Goal: Transaction & Acquisition: Subscribe to service/newsletter

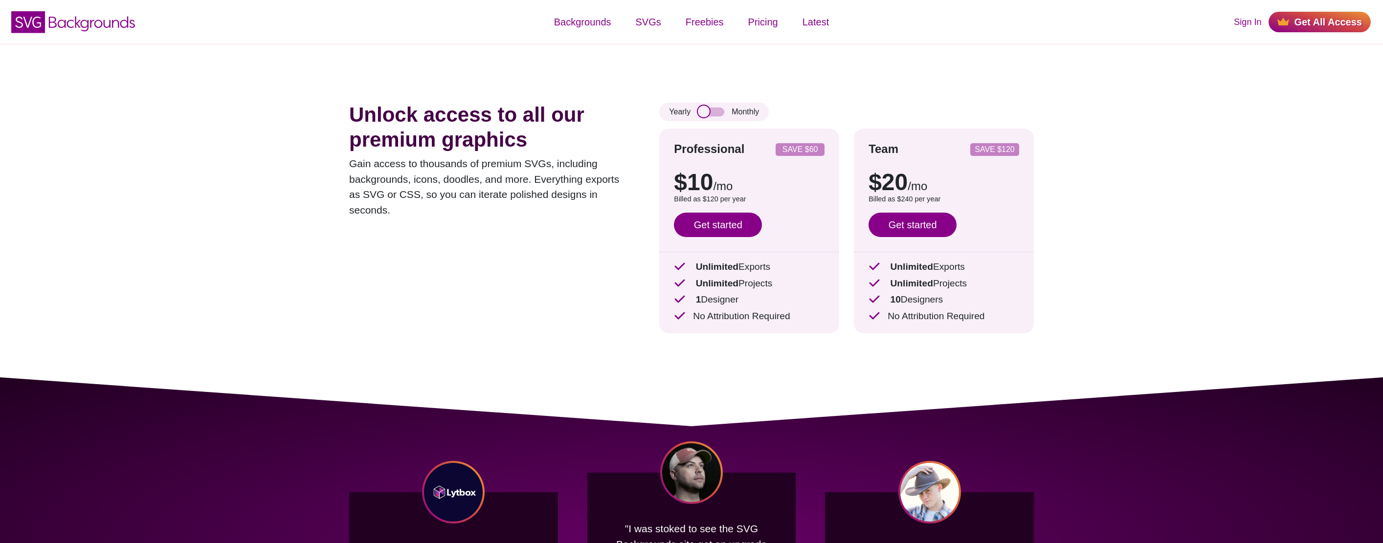
click at [722, 112] on input "checkbox" at bounding box center [711, 112] width 26 height 9
checkbox input "true"
click at [747, 222] on link "Get started" at bounding box center [718, 225] width 88 height 24
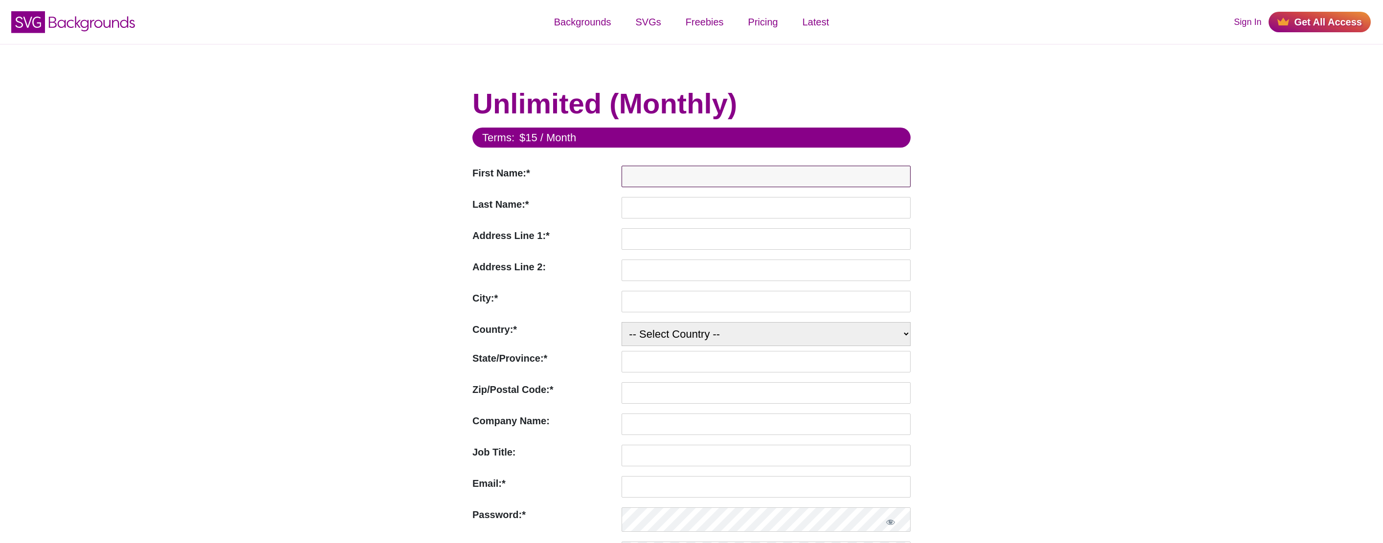
click at [668, 184] on input "First Name:*" at bounding box center [766, 177] width 289 height 22
type input "Nehal"
type input "Patel"
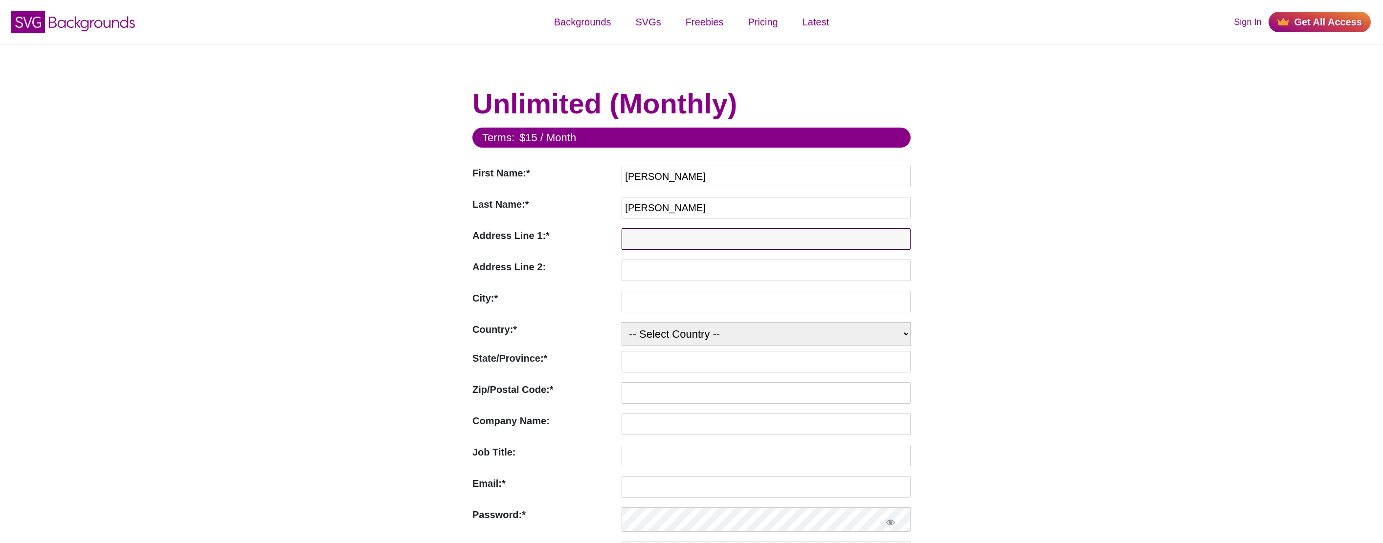
type input "89 E. Dedham St"
type input "PH 1109"
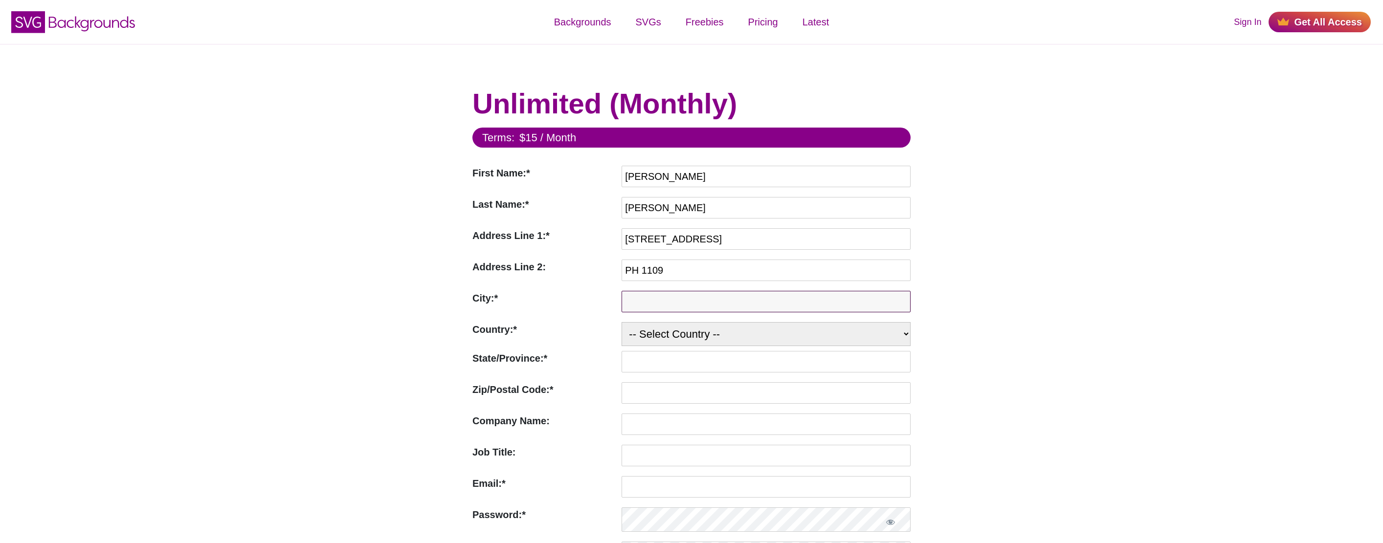
type input "BOSTON"
select select "US"
type input "02118"
type input "nehal@alum.mit.edu"
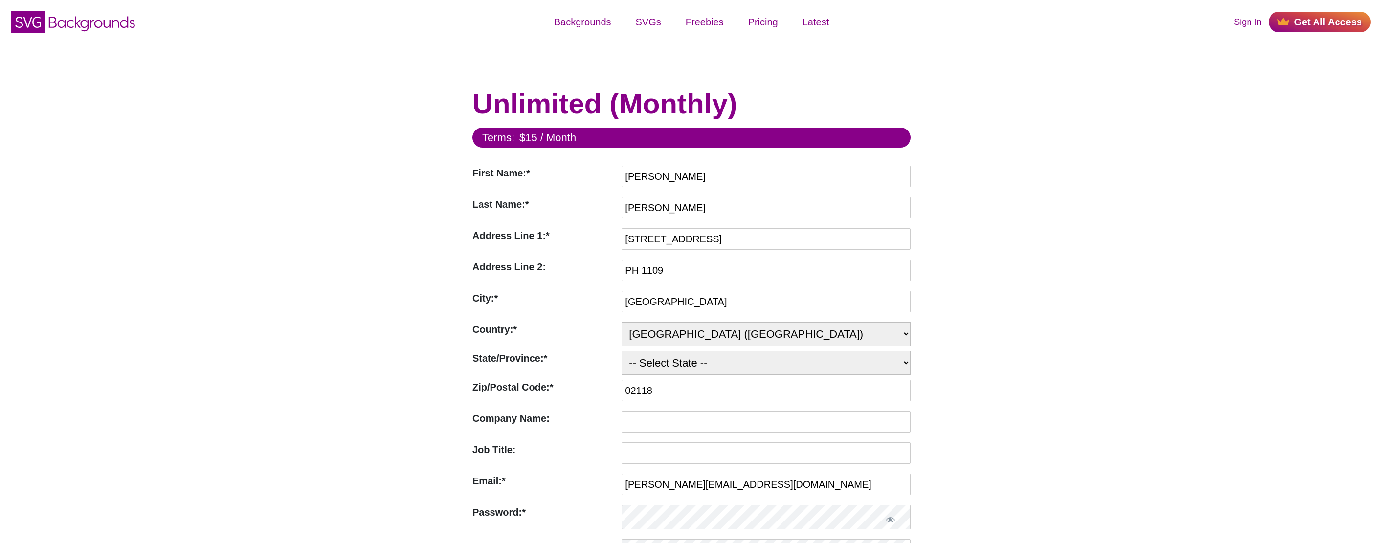
select select "MA"
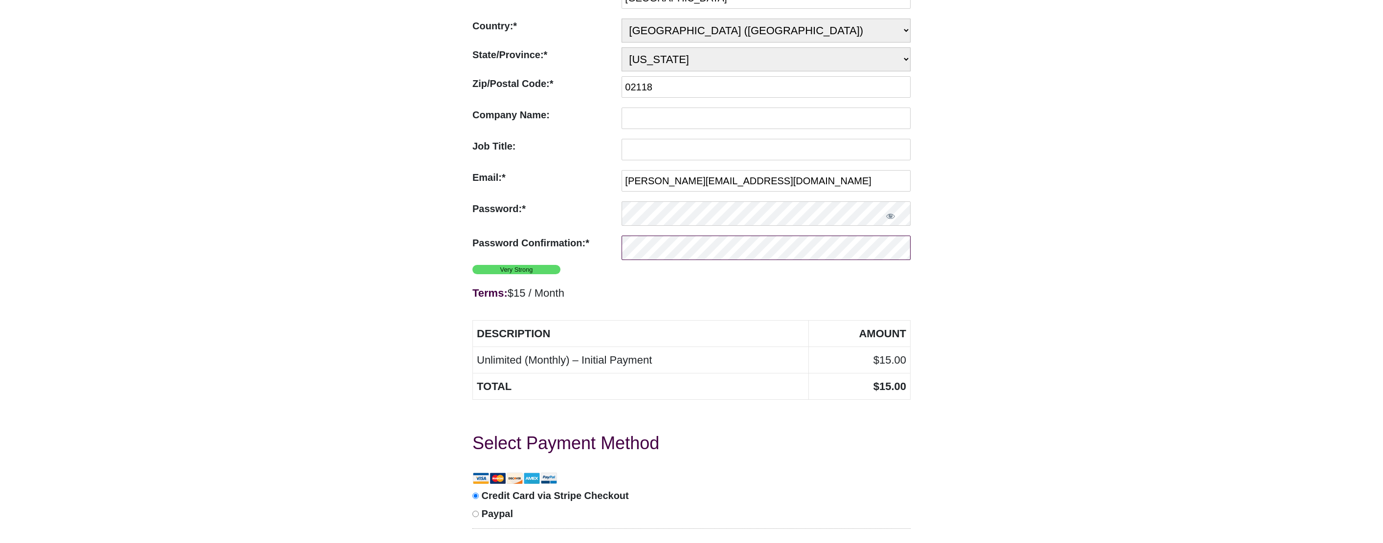
scroll to position [522, 0]
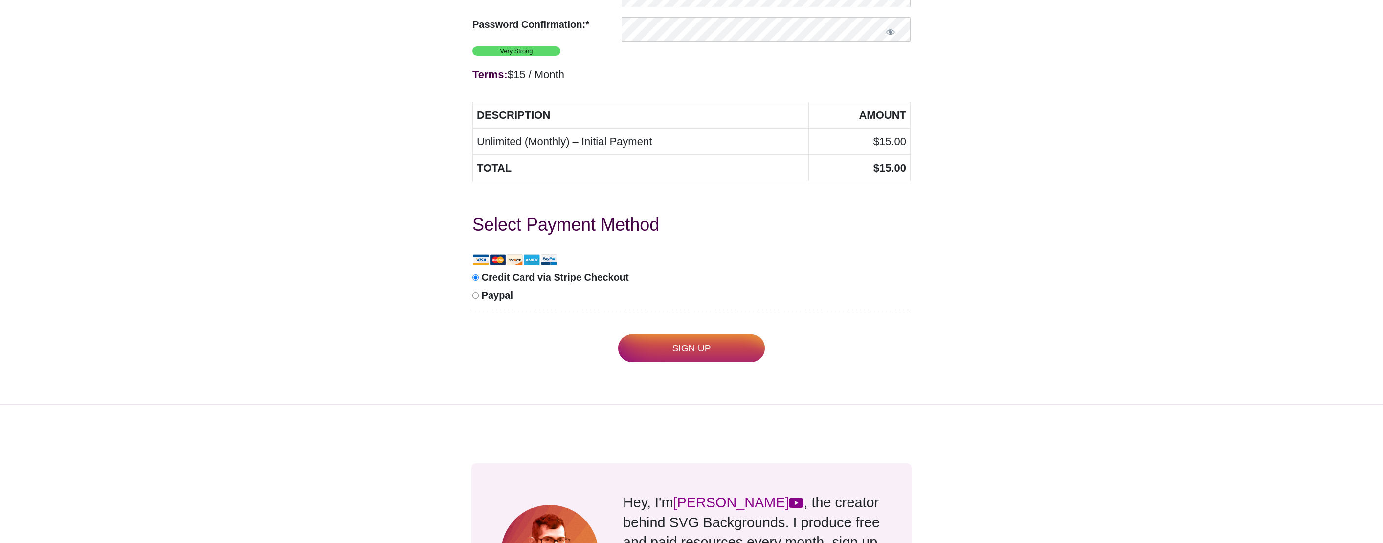
click at [670, 342] on input "Sign Up" at bounding box center [691, 349] width 147 height 28
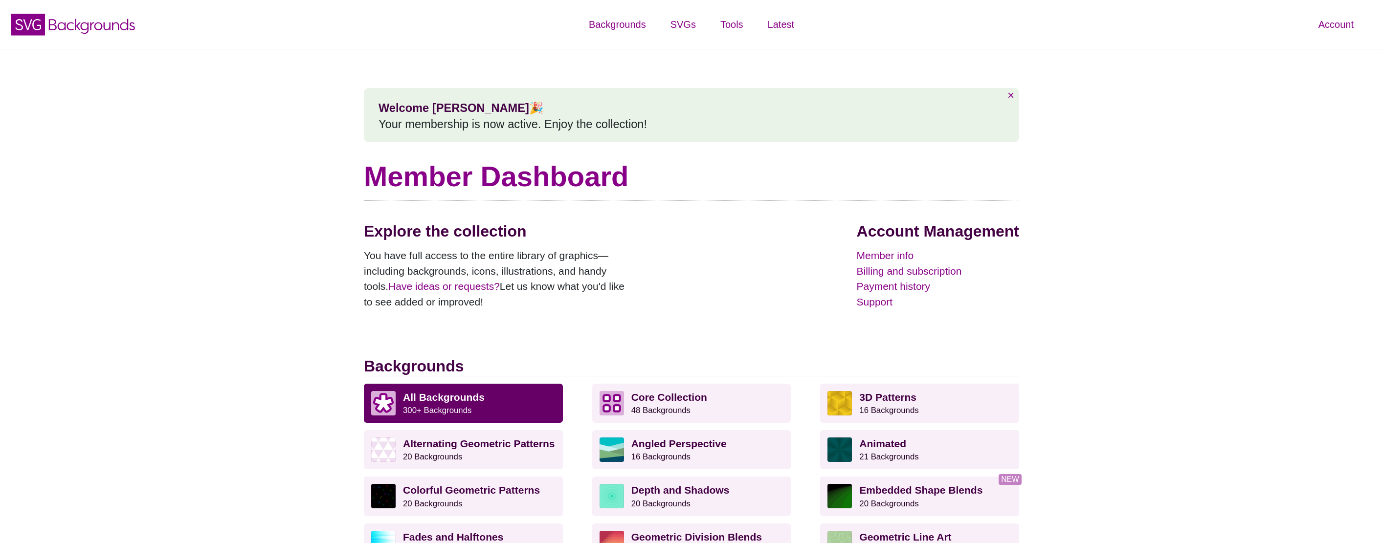
click at [457, 395] on strong "All Backgrounds" at bounding box center [444, 397] width 82 height 11
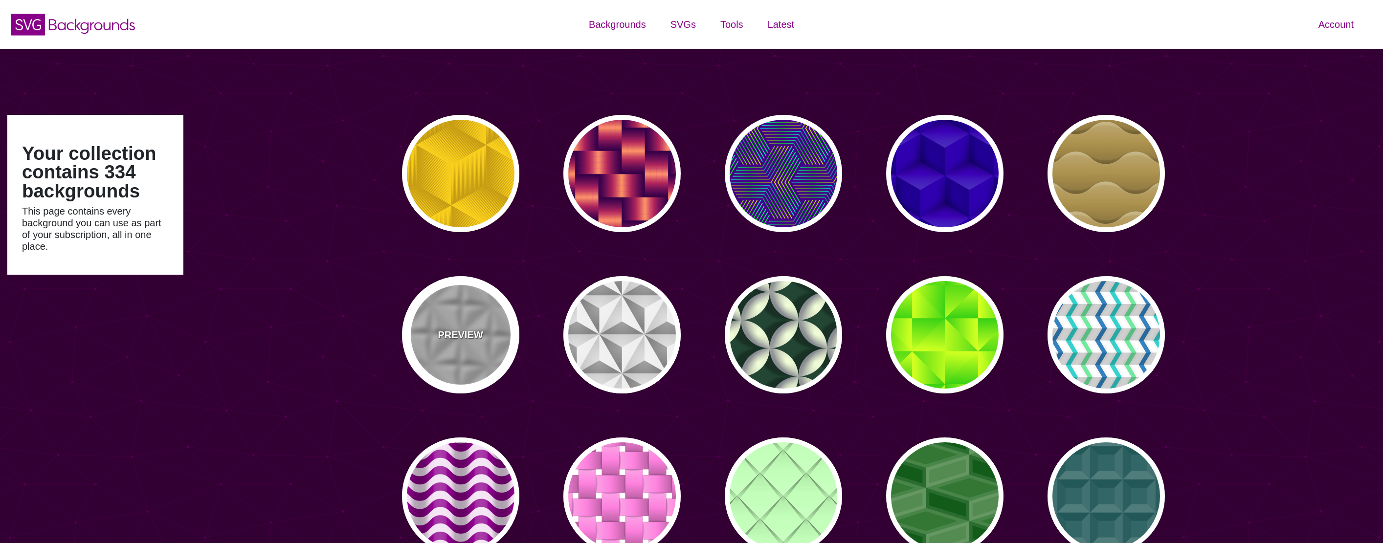
type input "#450057"
type input "#FFFFFF"
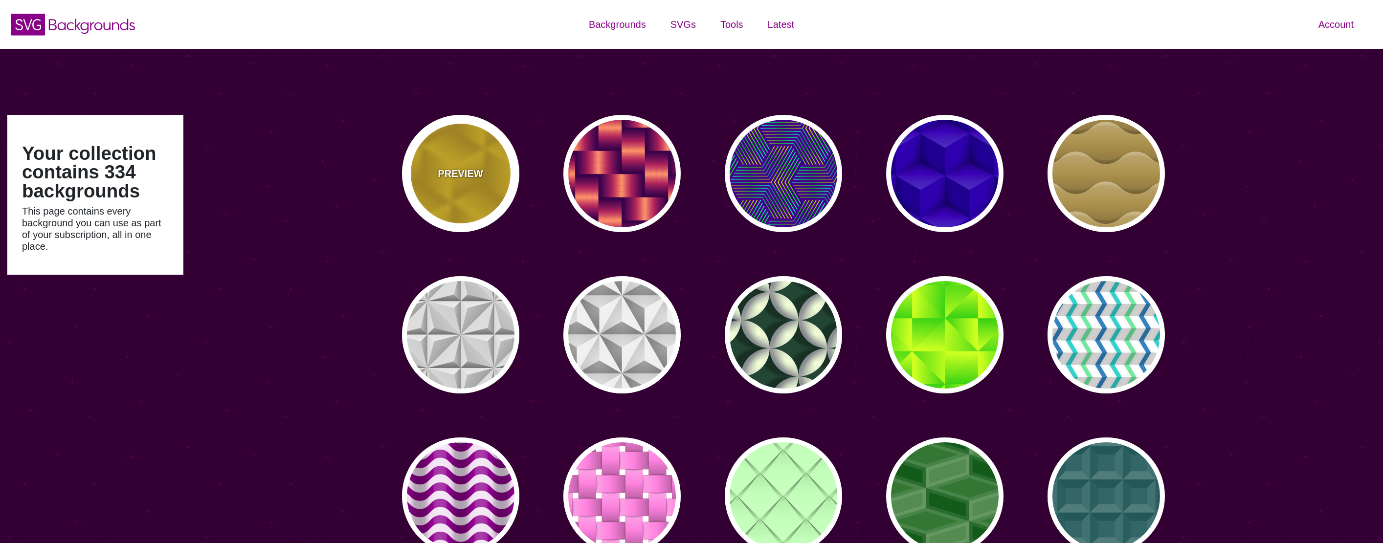
click at [482, 193] on div "PREVIEW" at bounding box center [460, 173] width 117 height 117
type input "#FFCC00"
type input "#CC9900"
type input "0"
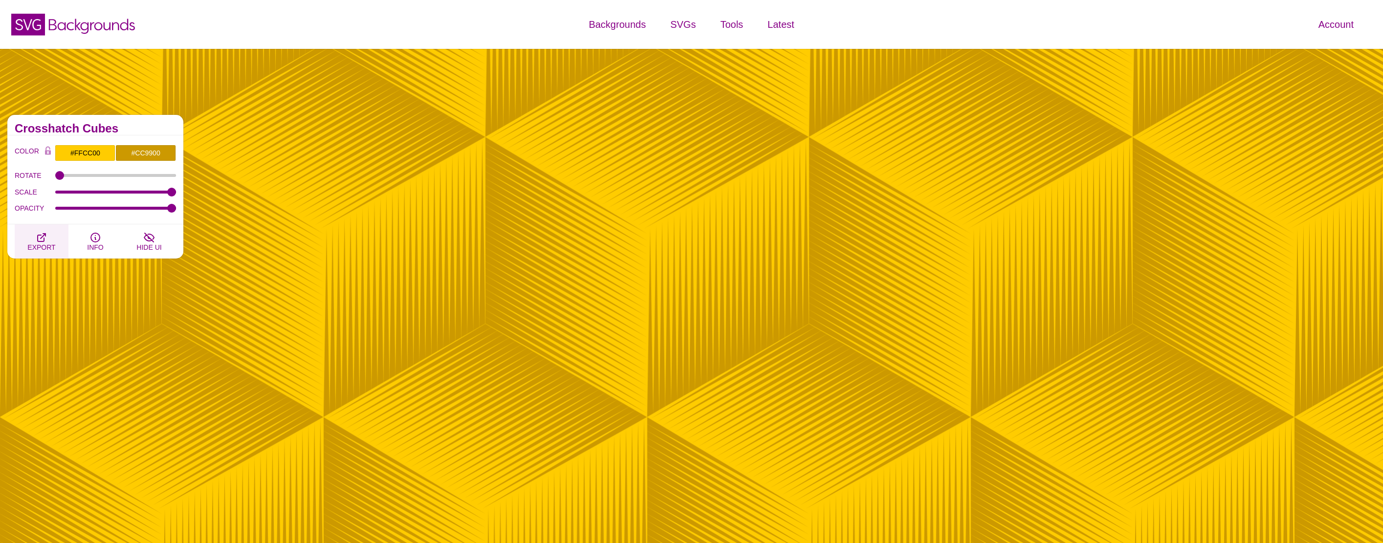
click at [42, 240] on icon "button" at bounding box center [42, 238] width 12 height 12
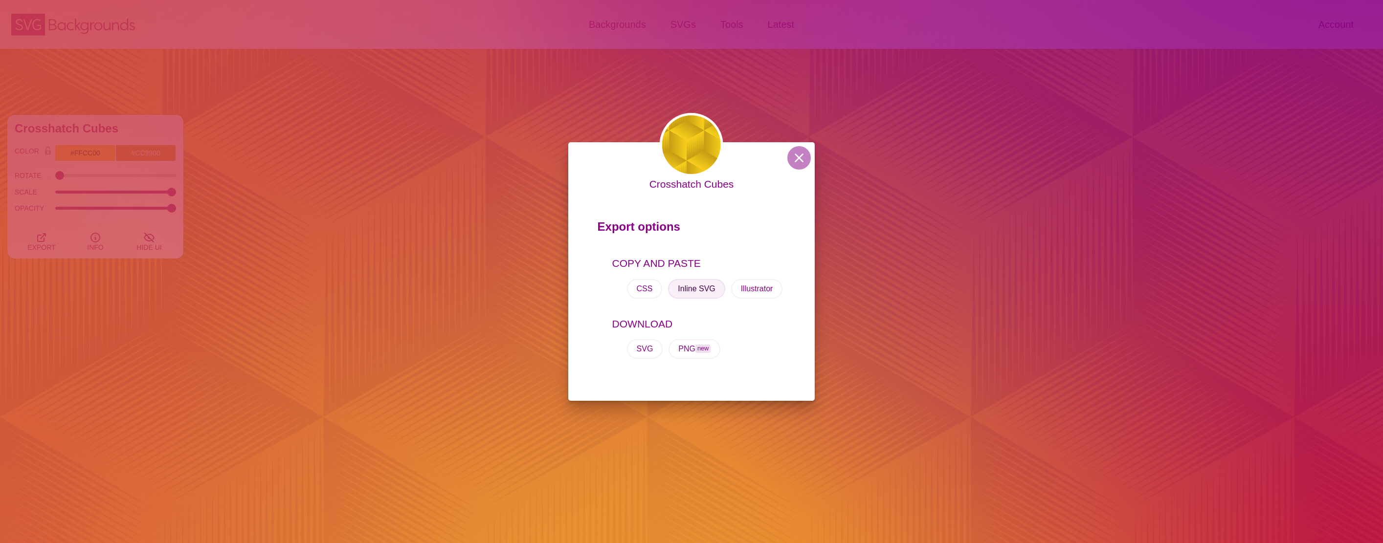
click at [707, 292] on button "Inline SVG" at bounding box center [696, 289] width 57 height 20
click at [798, 162] on button at bounding box center [798, 157] width 23 height 23
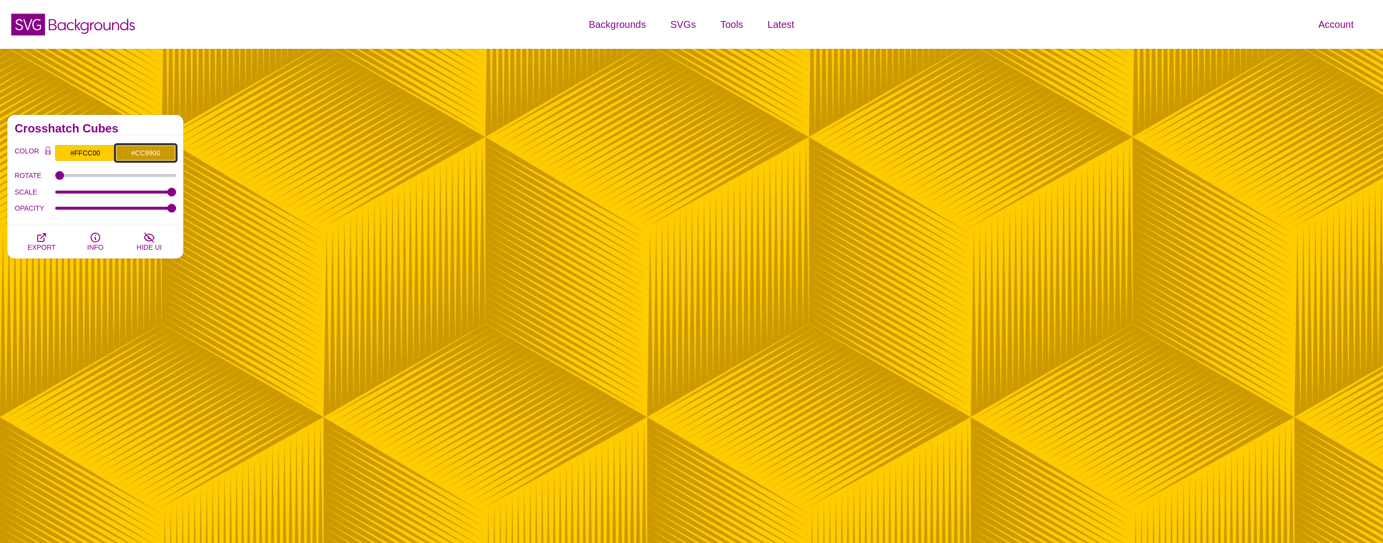
click at [148, 152] on input "#CC9900" at bounding box center [145, 153] width 61 height 17
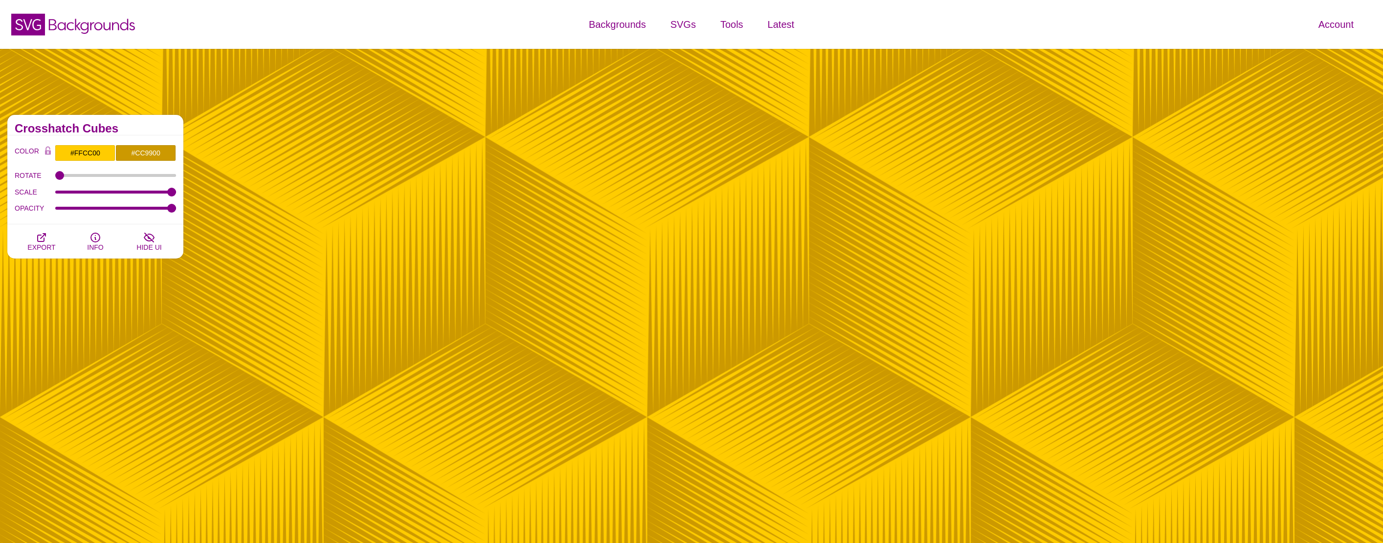
click at [103, 242] on button "INFO" at bounding box center [95, 241] width 54 height 34
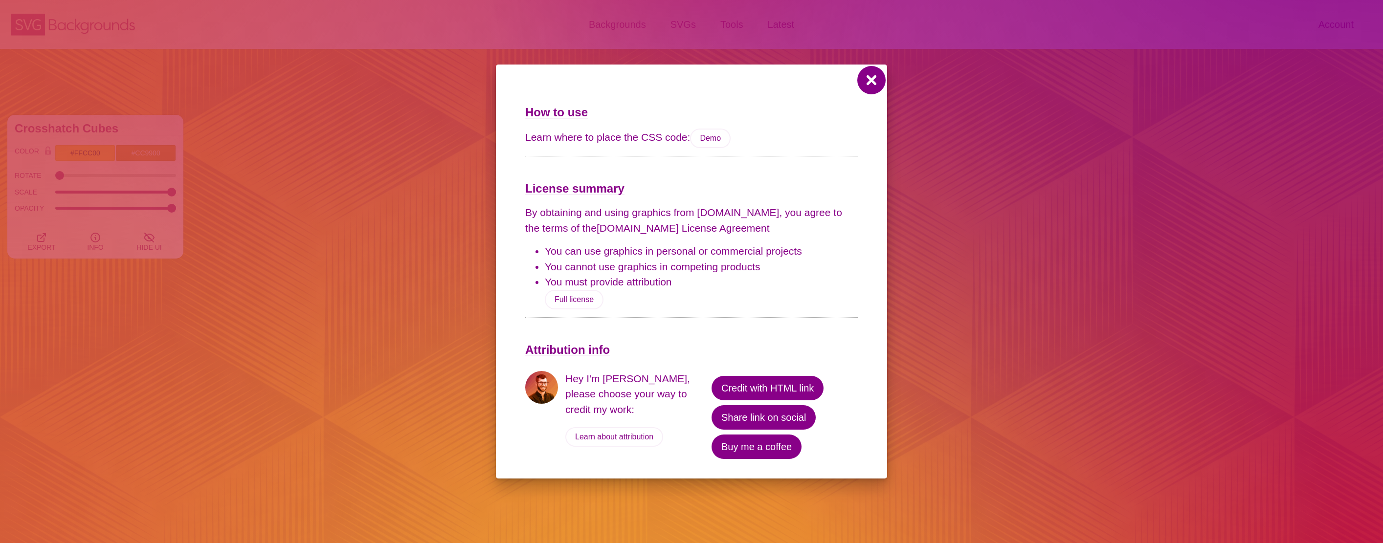
click at [873, 90] on button at bounding box center [871, 79] width 23 height 23
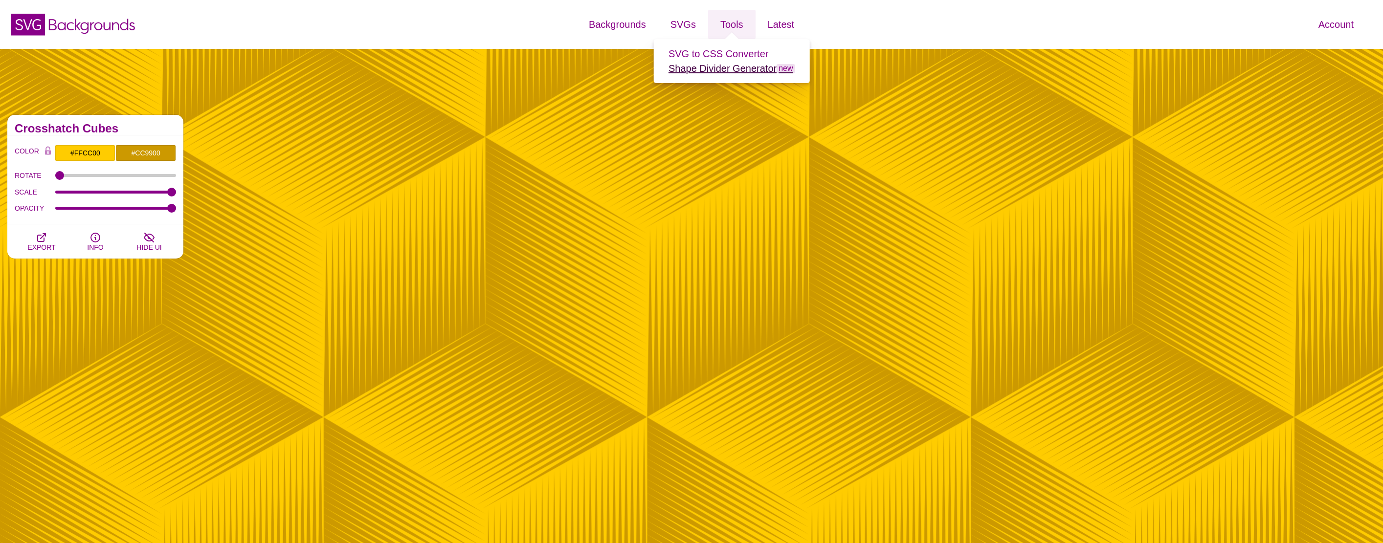
click at [715, 63] on link "Shape Divider Generator new" at bounding box center [732, 68] width 127 height 11
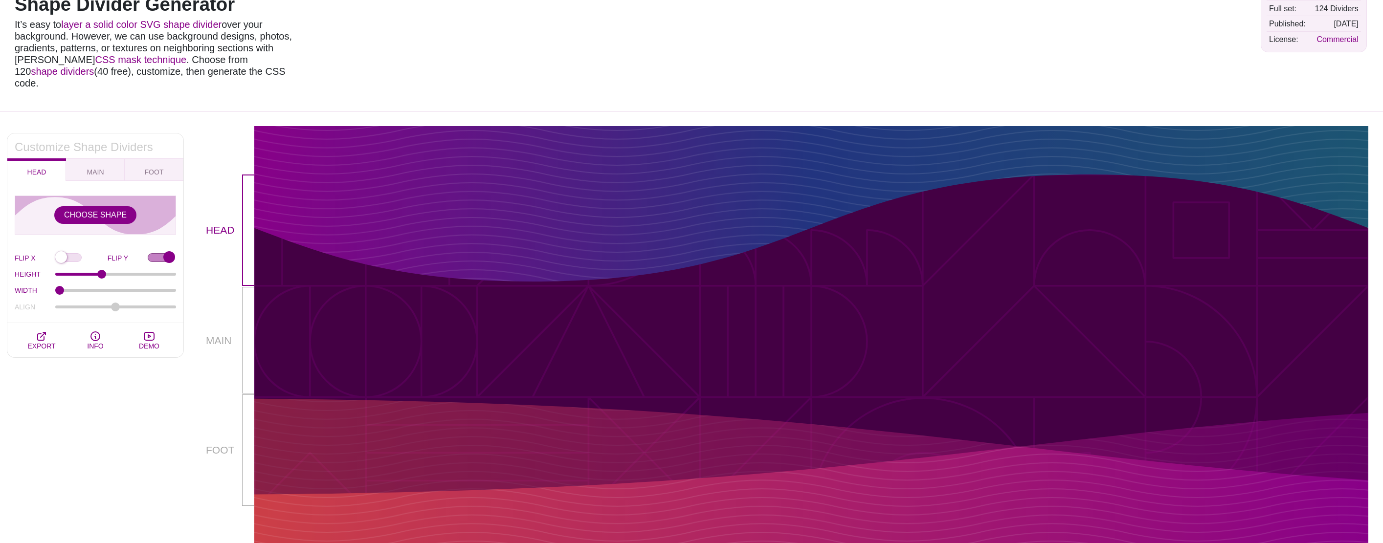
scroll to position [83, 0]
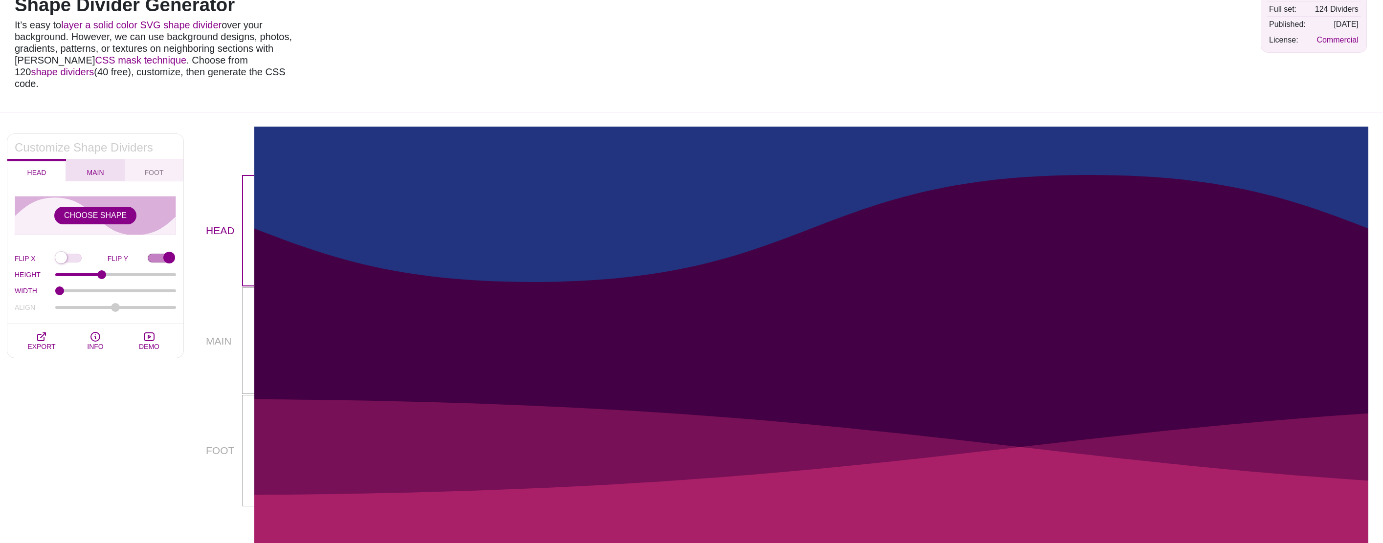
click at [95, 167] on span "MAIN" at bounding box center [95, 172] width 25 height 11
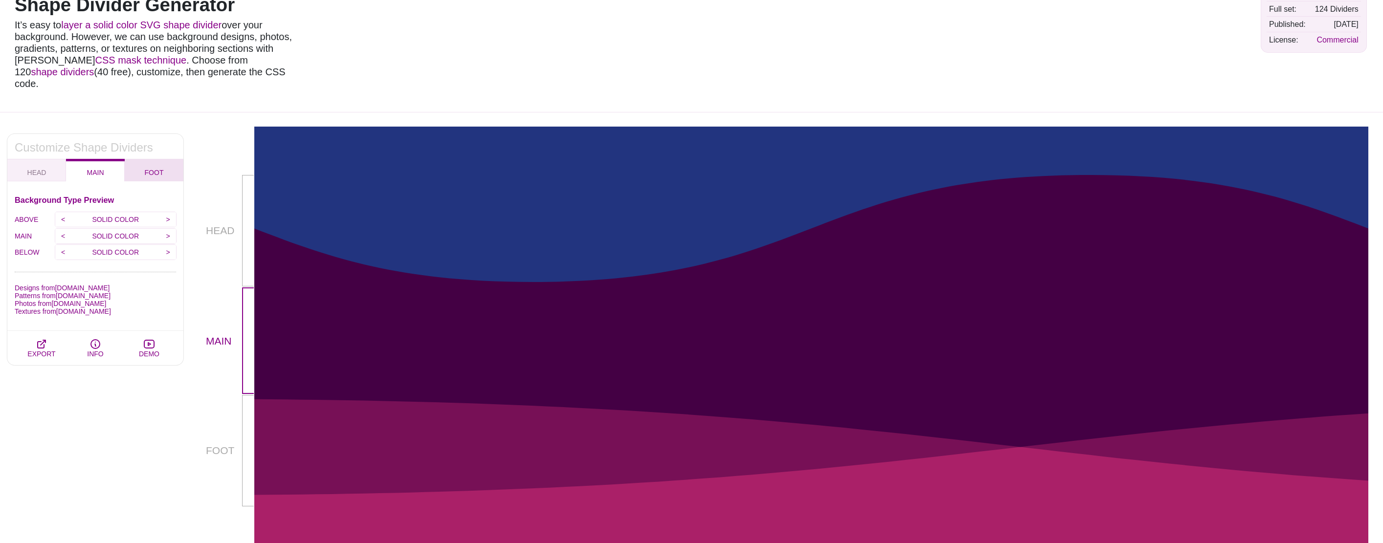
click at [160, 167] on span "FOOT" at bounding box center [154, 172] width 27 height 11
checkbox input "false"
type input "90"
type input "1.5"
type input "-75"
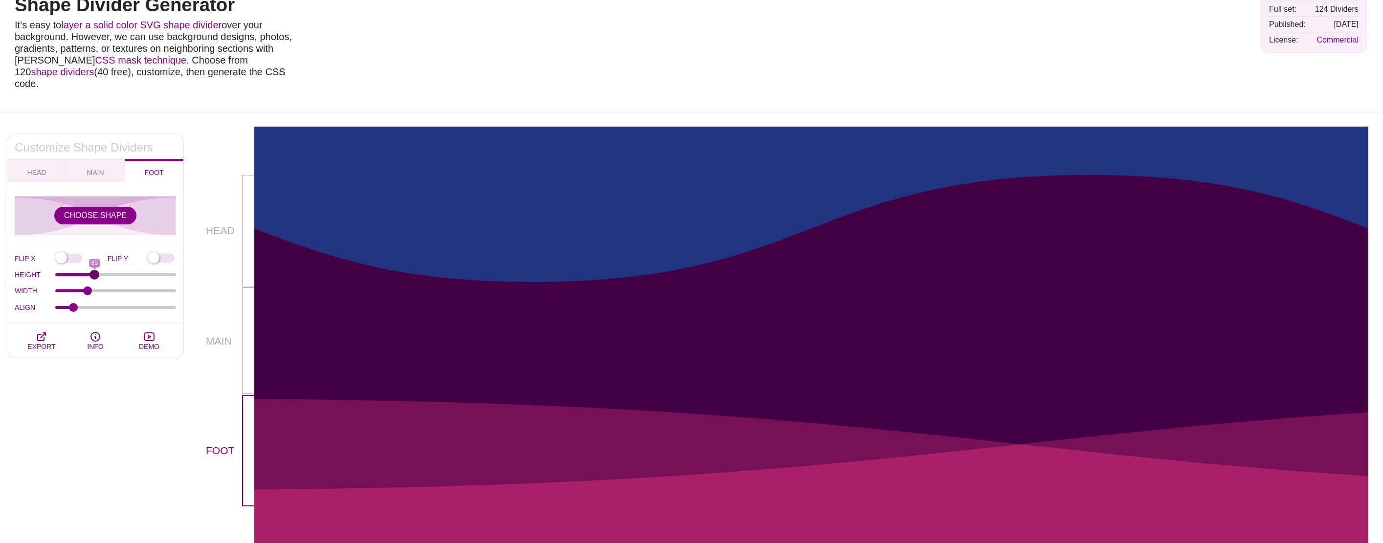
drag, startPoint x: 102, startPoint y: 262, endPoint x: 94, endPoint y: 264, distance: 8.2
type input "85"
click at [94, 273] on input "HEIGHT" at bounding box center [115, 275] width 121 height 4
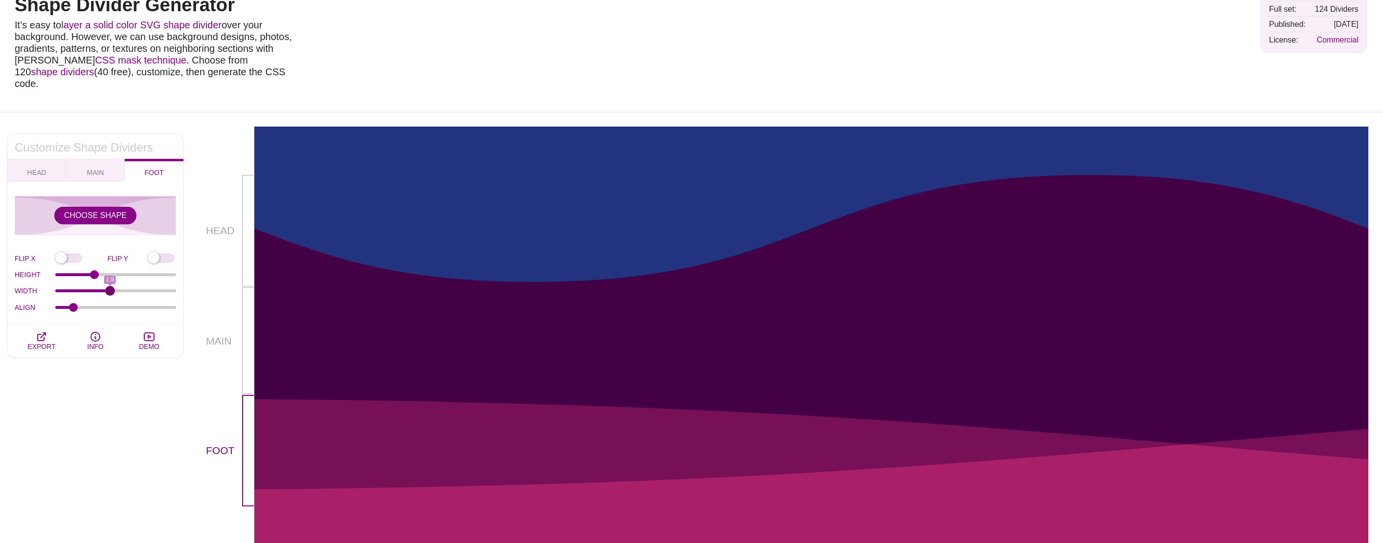
drag, startPoint x: 84, startPoint y: 279, endPoint x: 111, endPoint y: 280, distance: 26.9
type input "1.9"
click at [111, 289] on input "WIDTH" at bounding box center [115, 291] width 121 height 4
click at [95, 166] on button "MAIN" at bounding box center [95, 170] width 59 height 22
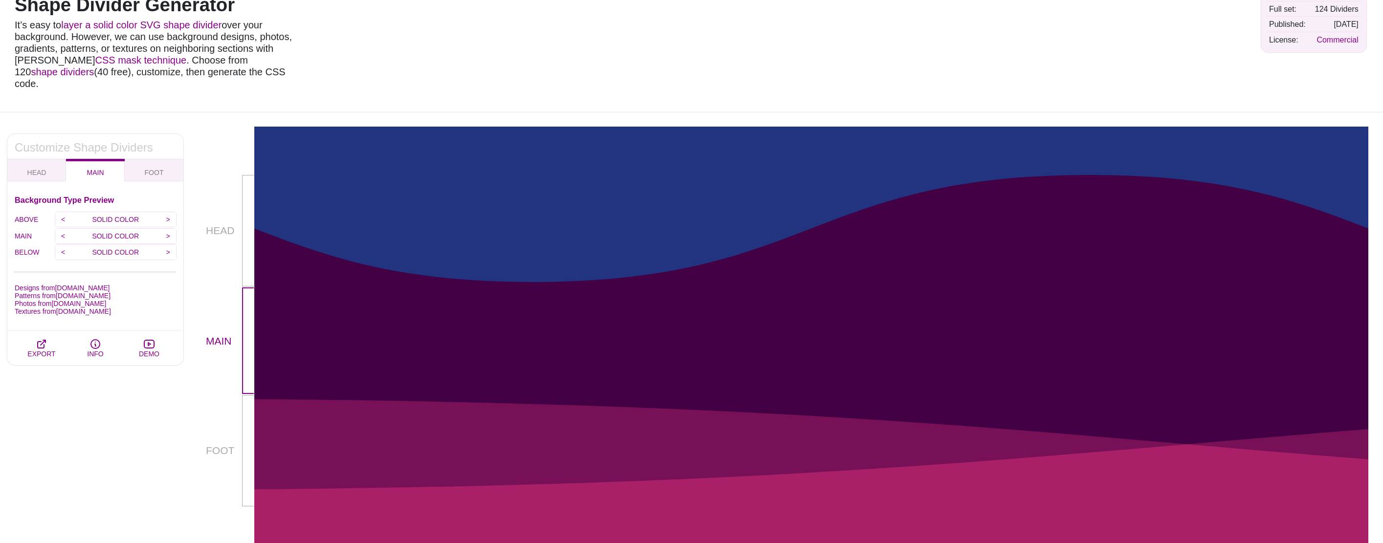
click at [105, 212] on p "SOLID COLOR" at bounding box center [115, 219] width 89 height 15
click at [161, 212] on input ">" at bounding box center [168, 219] width 16 height 15
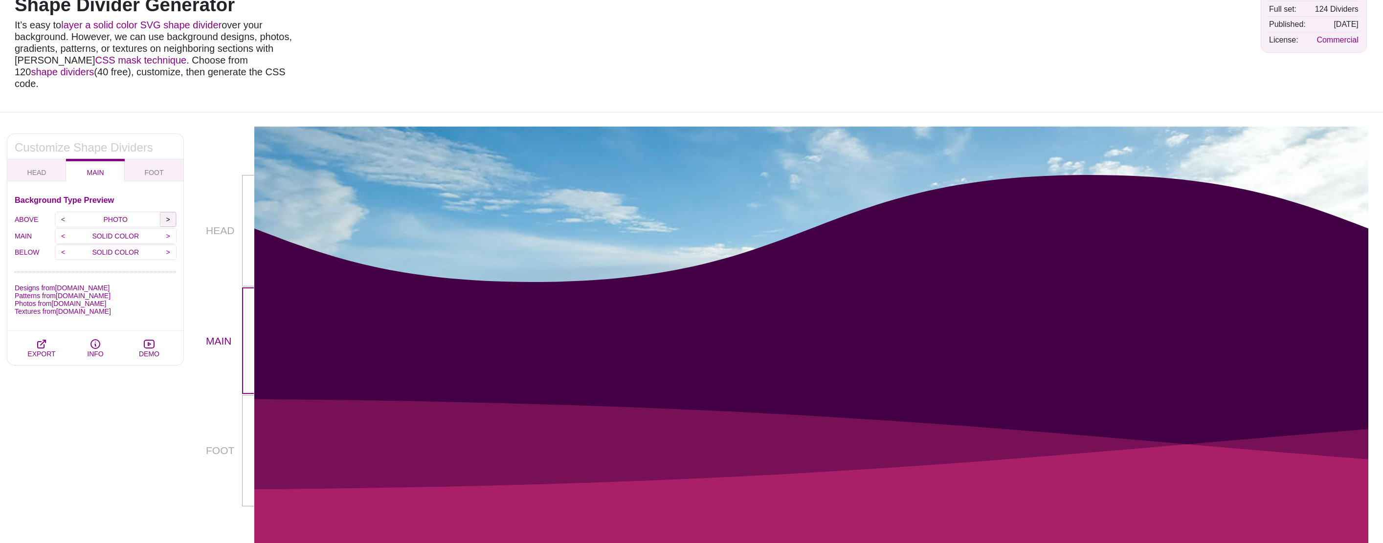
click at [161, 212] on input ">" at bounding box center [168, 219] width 16 height 15
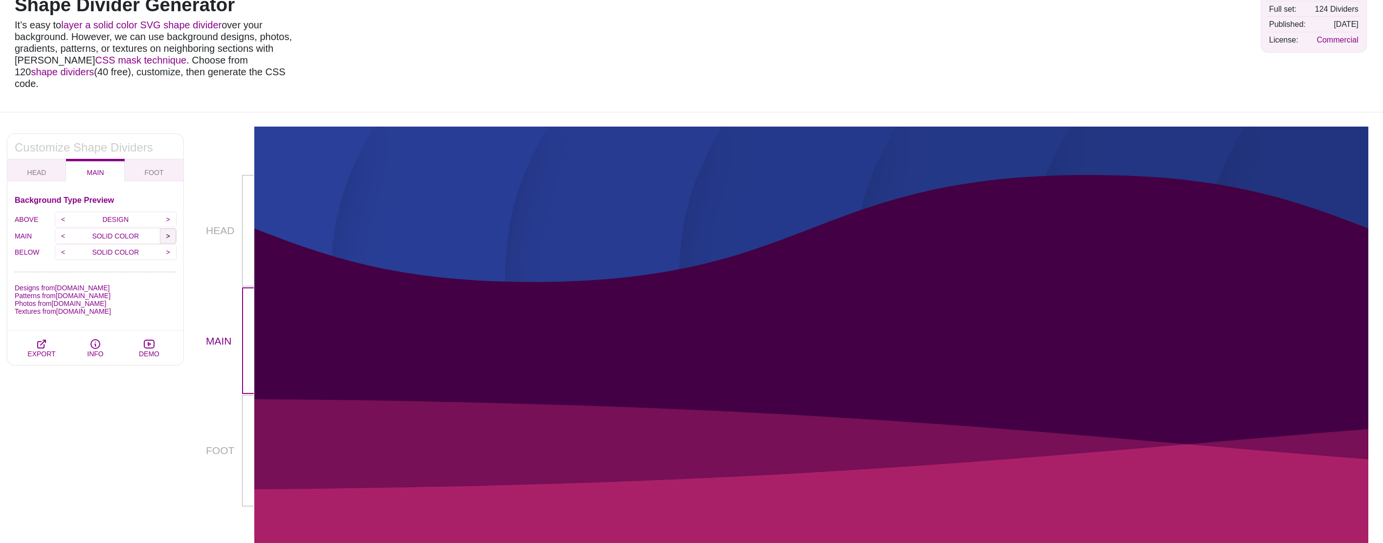
click at [167, 229] on input ">" at bounding box center [168, 236] width 16 height 15
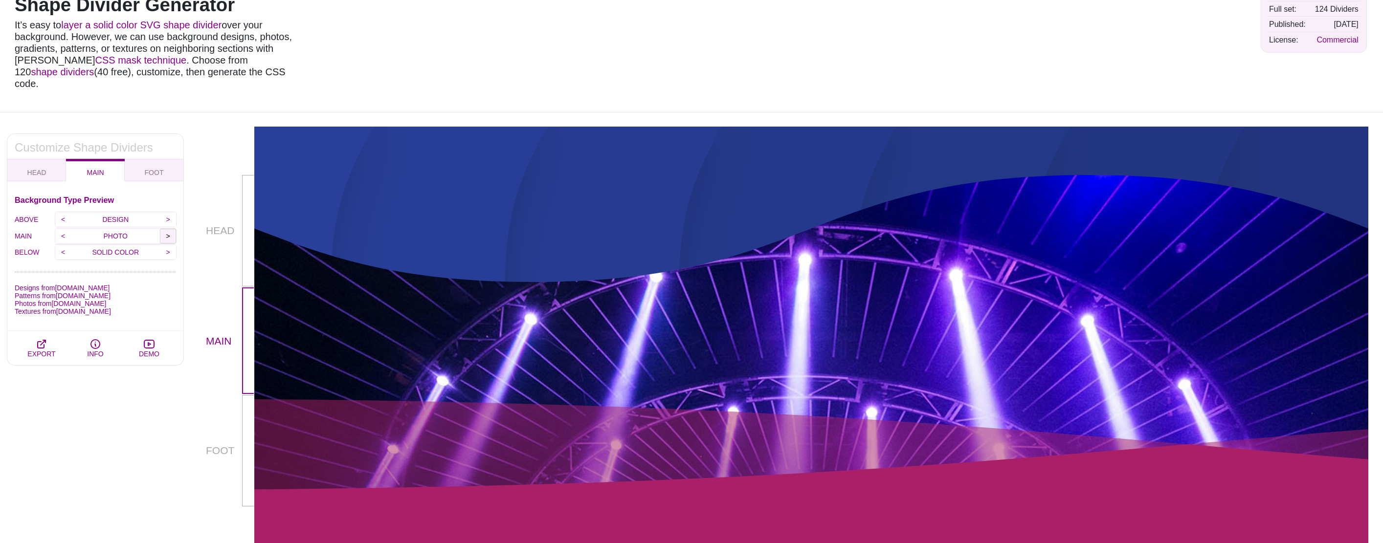
click at [167, 229] on input ">" at bounding box center [168, 236] width 16 height 15
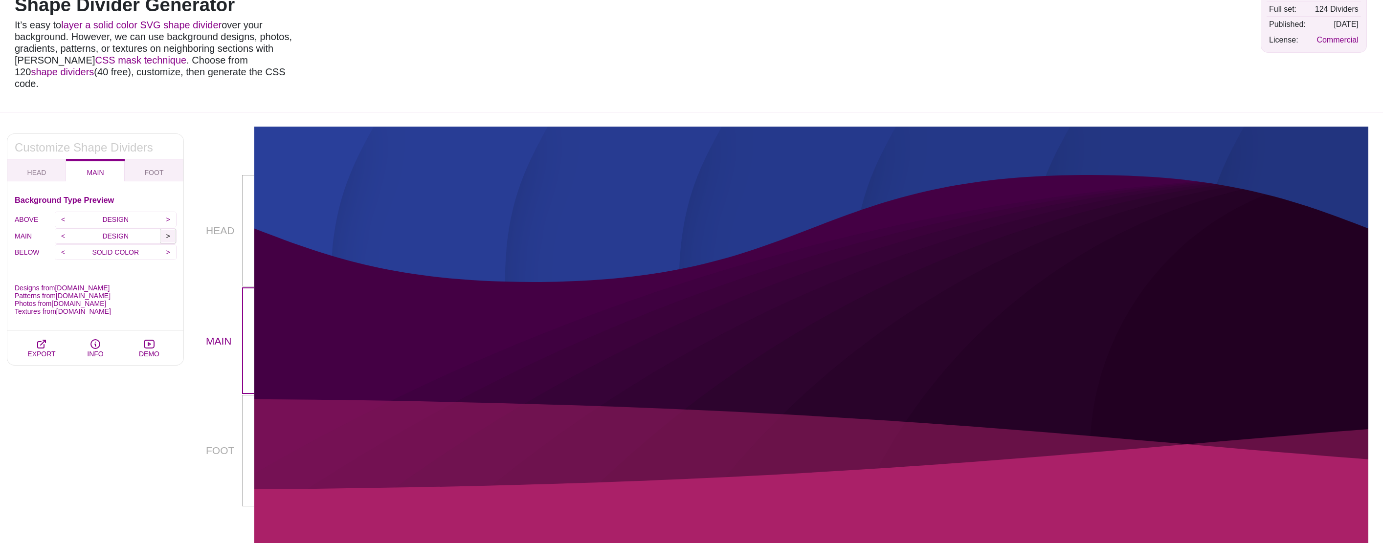
click at [167, 229] on input ">" at bounding box center [168, 236] width 16 height 15
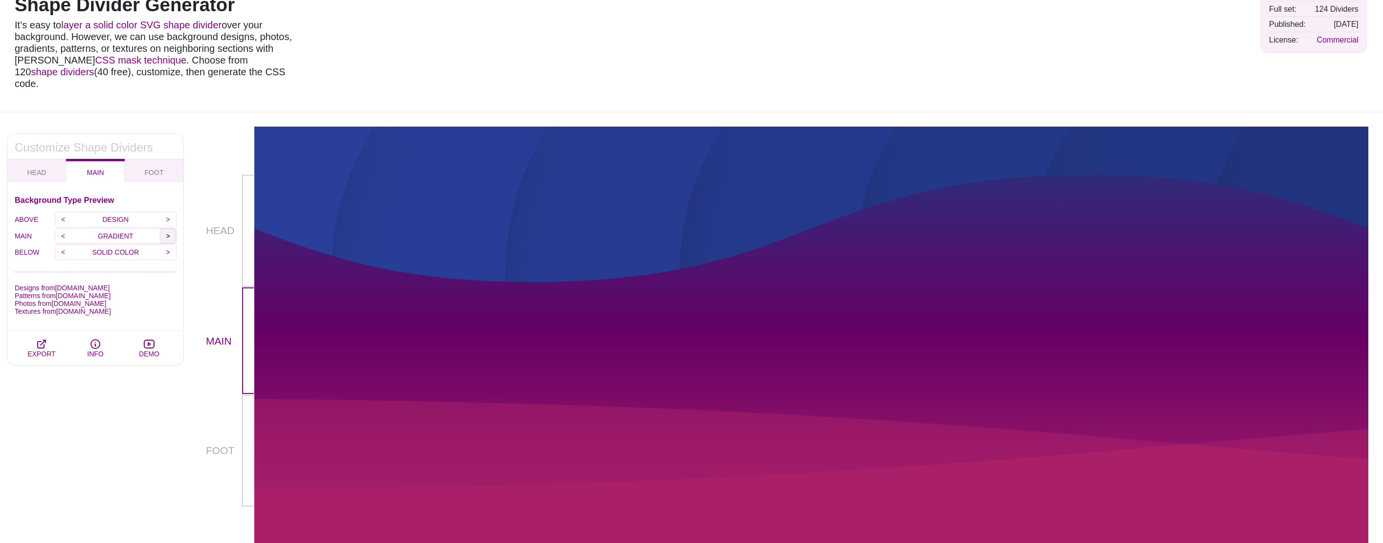
click at [167, 229] on input ">" at bounding box center [168, 236] width 16 height 15
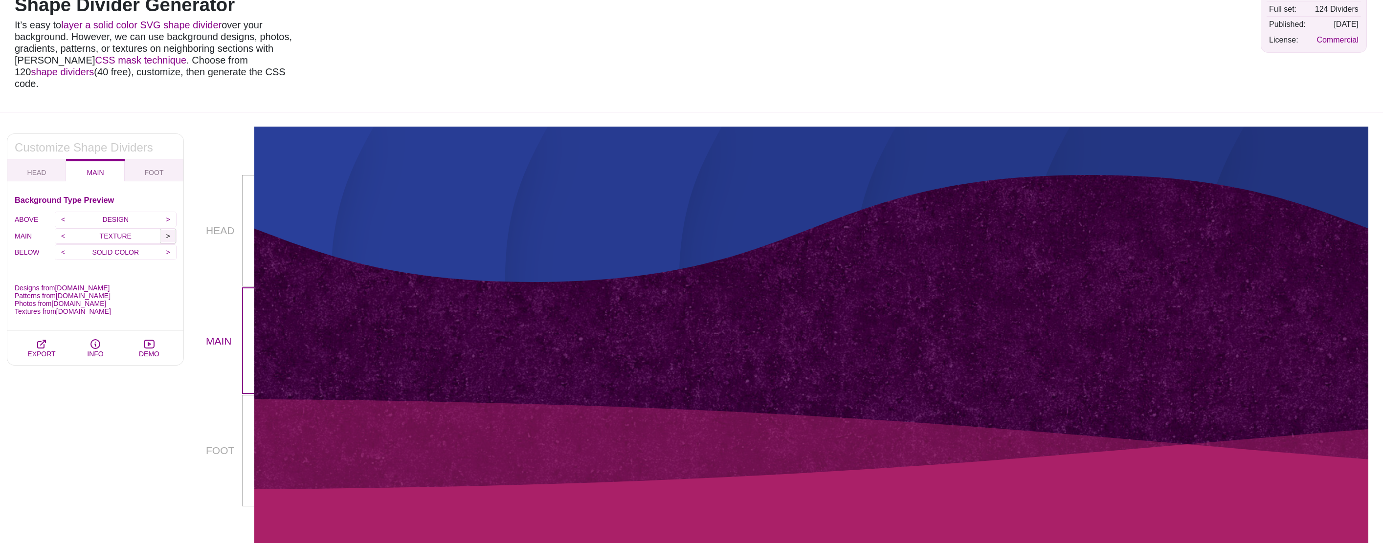
click at [167, 229] on input ">" at bounding box center [168, 236] width 16 height 15
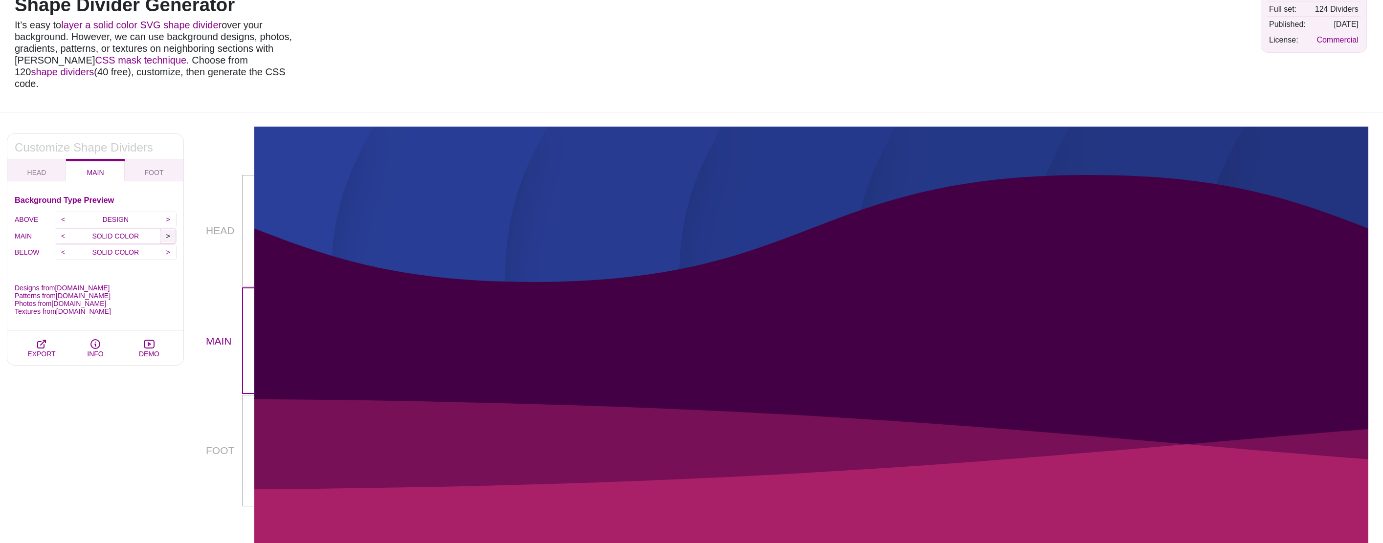
click at [167, 229] on input ">" at bounding box center [168, 236] width 16 height 15
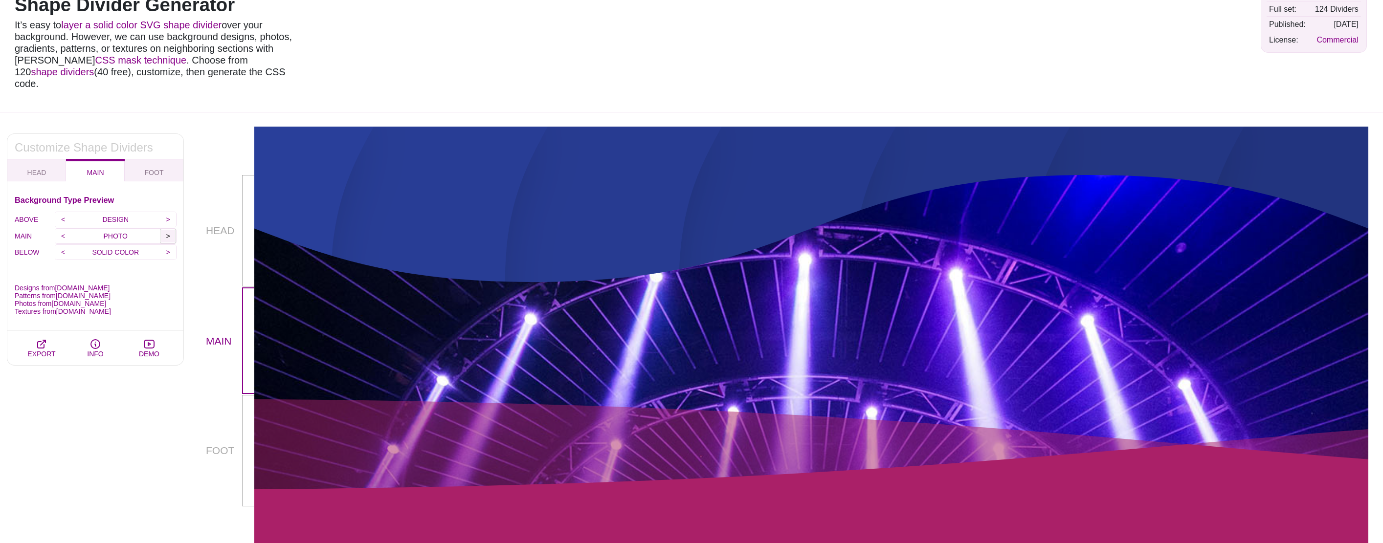
click at [167, 229] on input ">" at bounding box center [168, 236] width 16 height 15
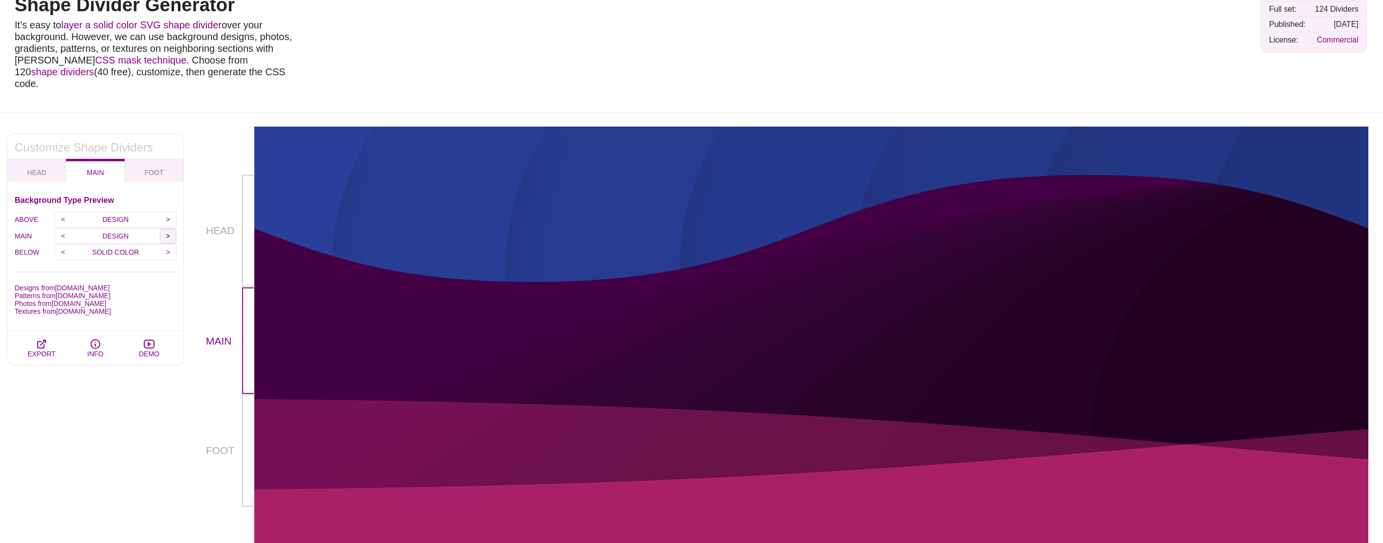
click at [167, 229] on input ">" at bounding box center [168, 236] width 16 height 15
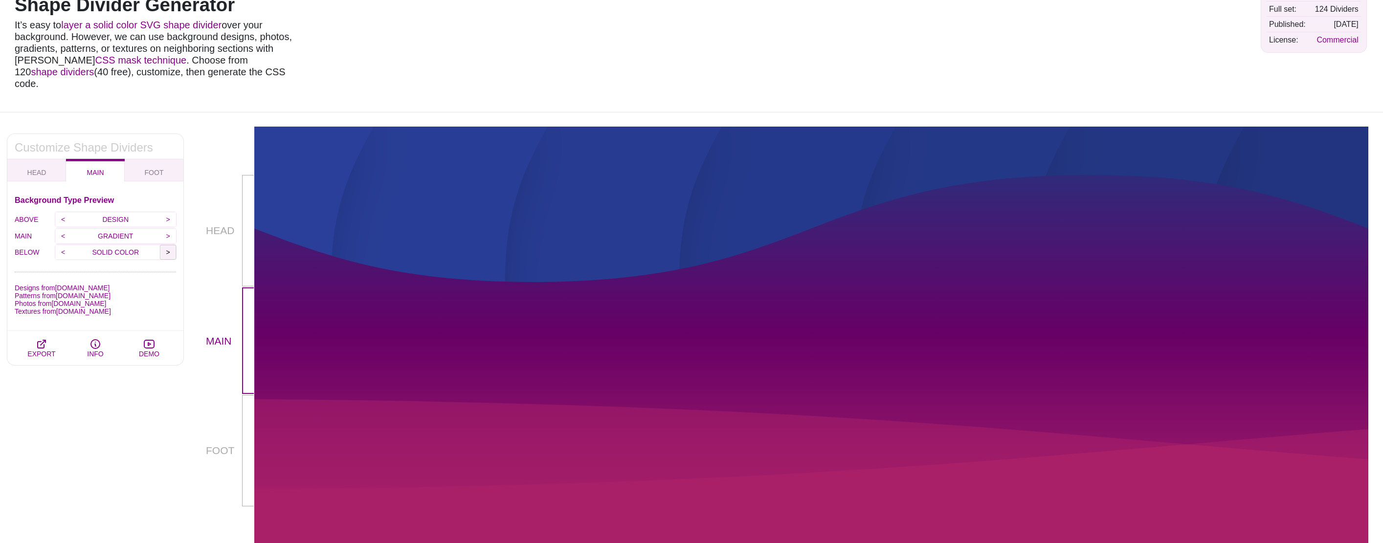
click at [168, 245] on input ">" at bounding box center [168, 252] width 16 height 15
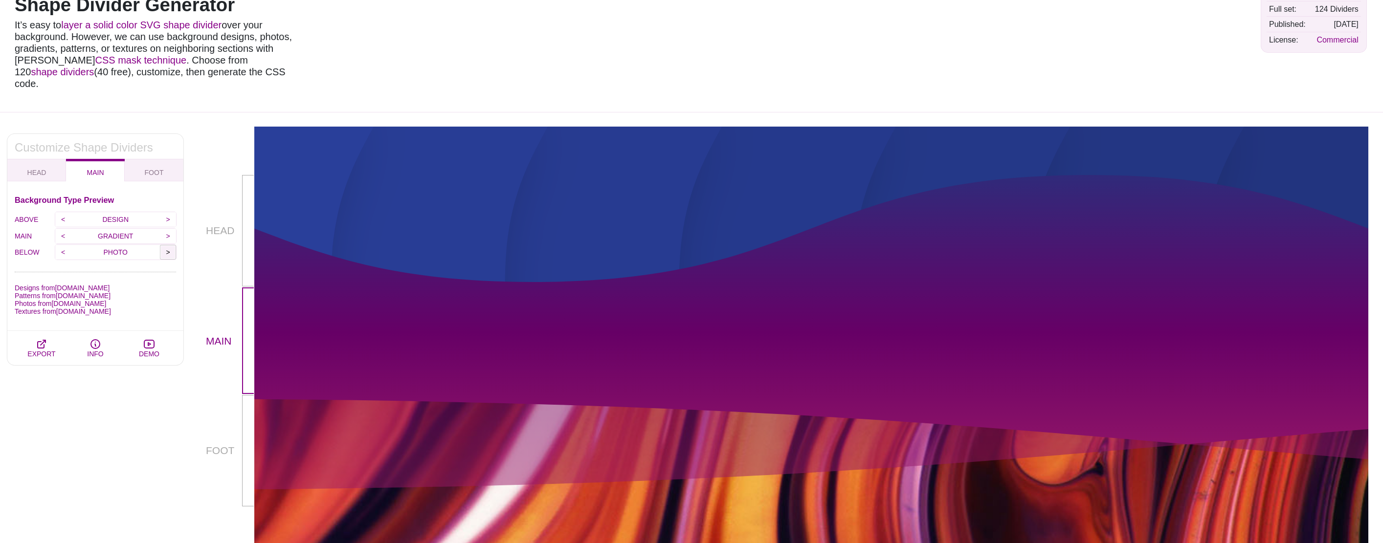
click at [168, 245] on input ">" at bounding box center [168, 252] width 16 height 15
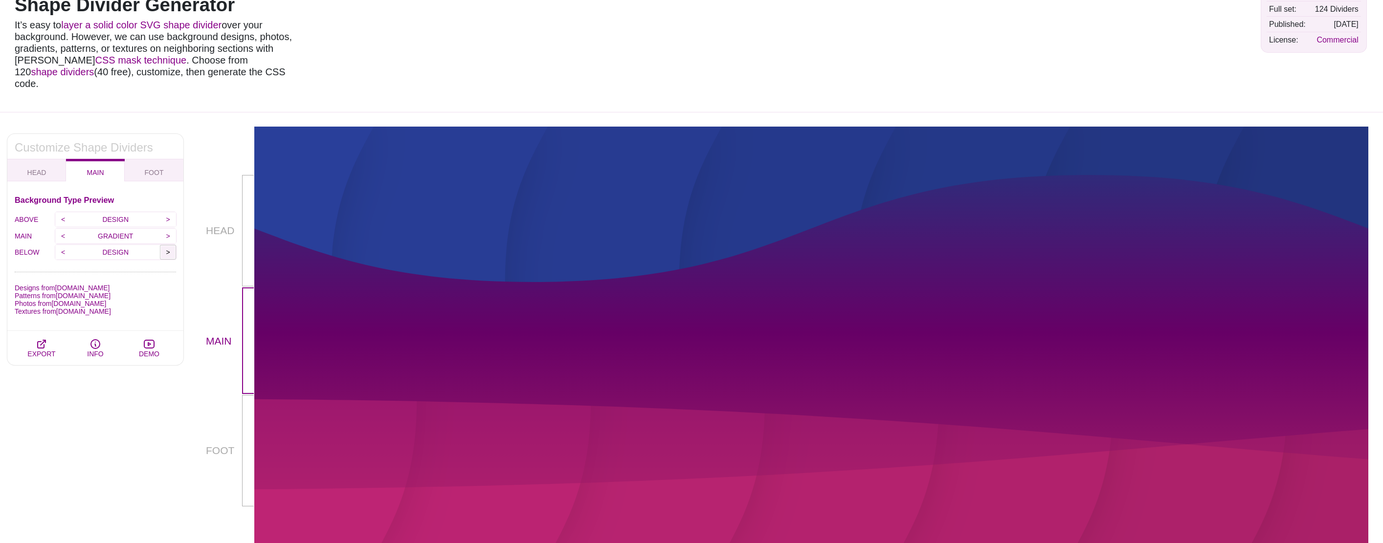
click at [168, 245] on input ">" at bounding box center [168, 252] width 16 height 15
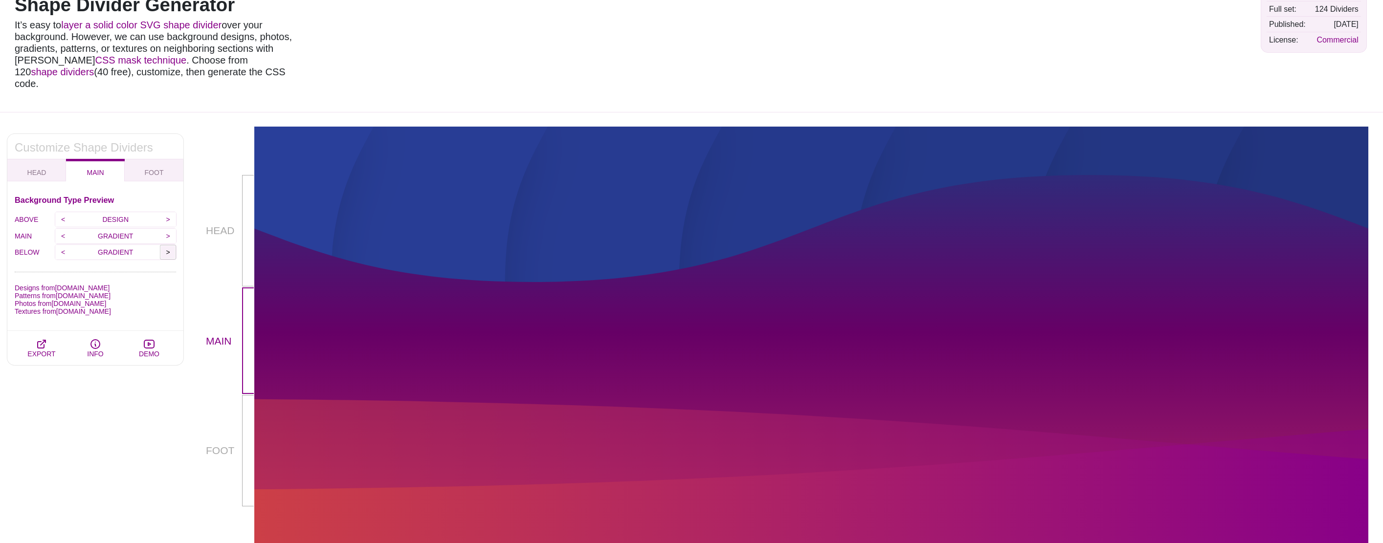
click at [168, 245] on input ">" at bounding box center [168, 252] width 16 height 15
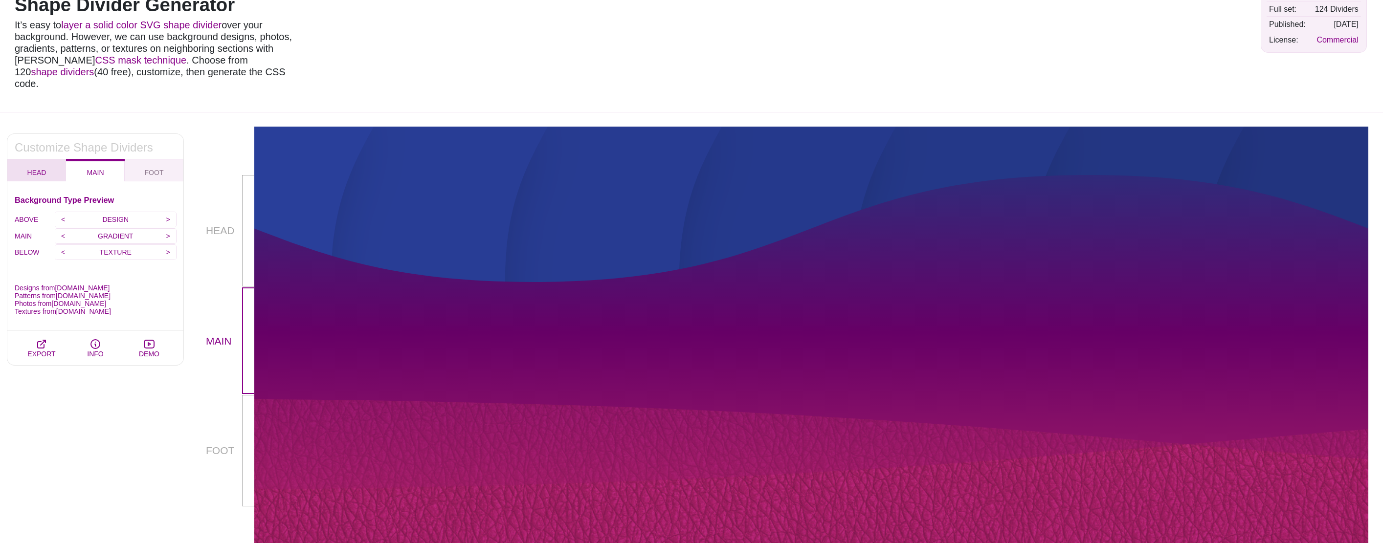
click at [51, 168] on button "HEAD" at bounding box center [36, 170] width 59 height 22
checkbox input "true"
type input "100"
type input "1"
type input "0"
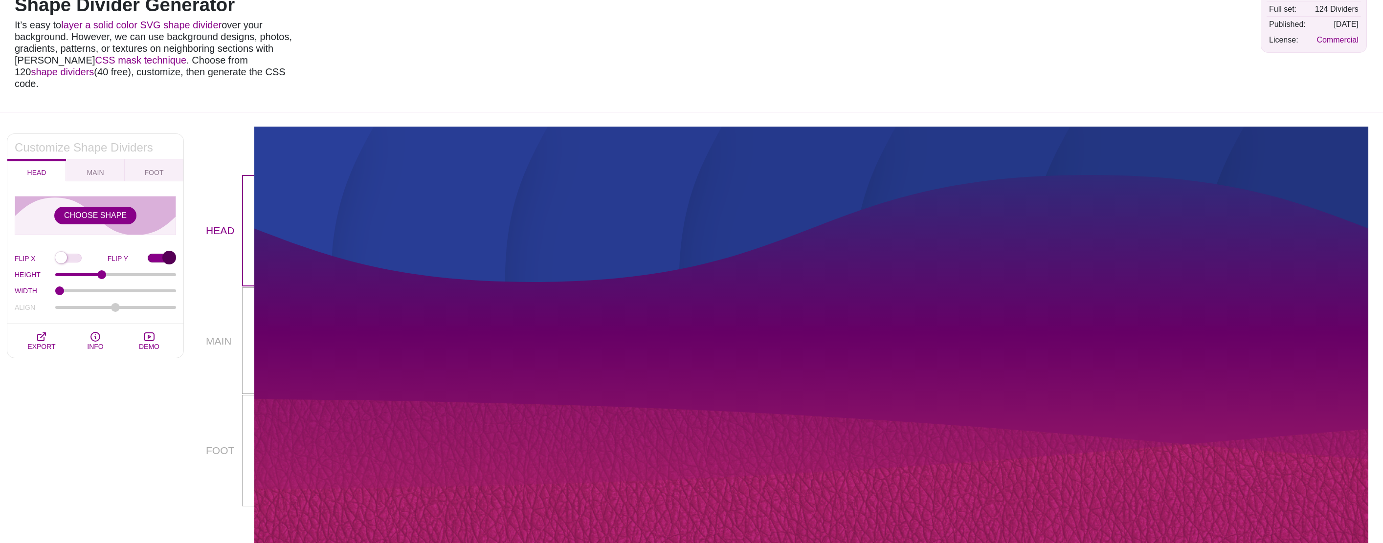
click at [150, 254] on input "FLIP Y" at bounding box center [162, 259] width 28 height 10
checkbox input "false"
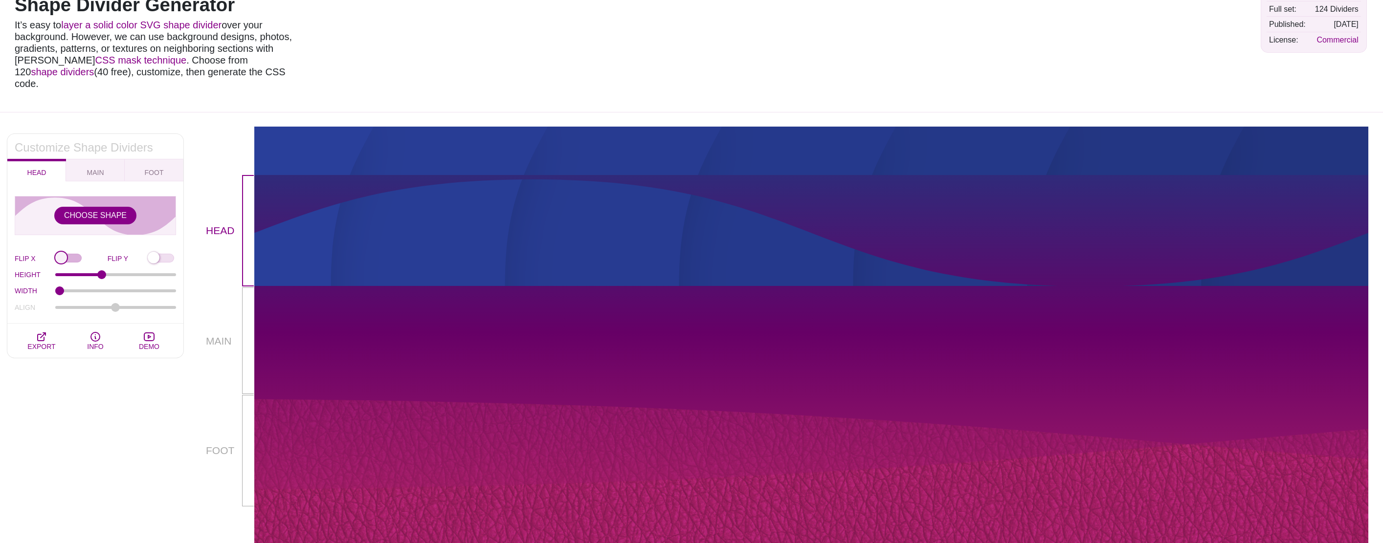
click at [82, 254] on input "FLIP X" at bounding box center [81, 259] width 52 height 10
checkbox input "true"
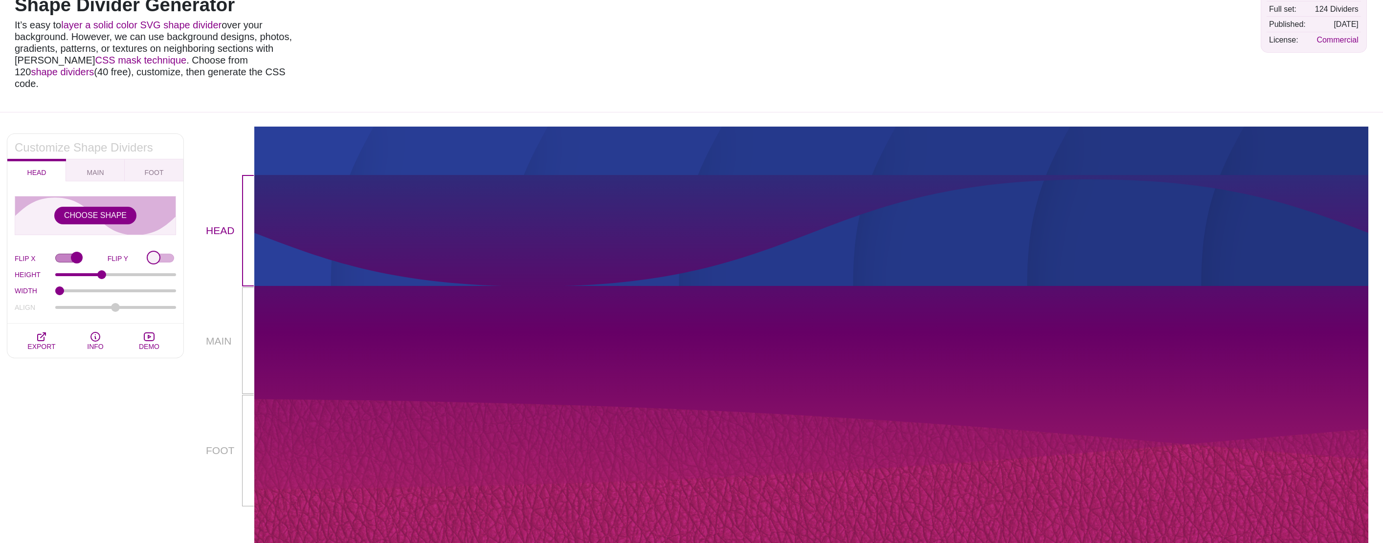
click at [161, 254] on input "FLIP Y" at bounding box center [162, 259] width 28 height 10
checkbox input "true"
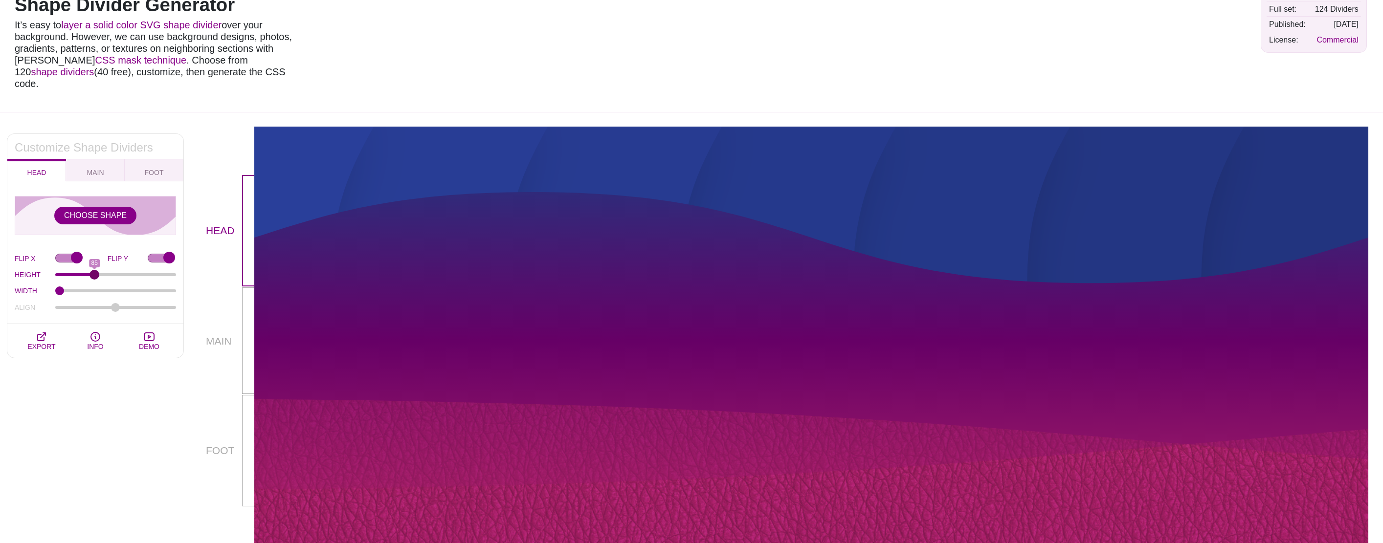
drag, startPoint x: 103, startPoint y: 263, endPoint x: 94, endPoint y: 266, distance: 9.7
type input "85"
click at [94, 273] on input "HEIGHT" at bounding box center [115, 275] width 121 height 4
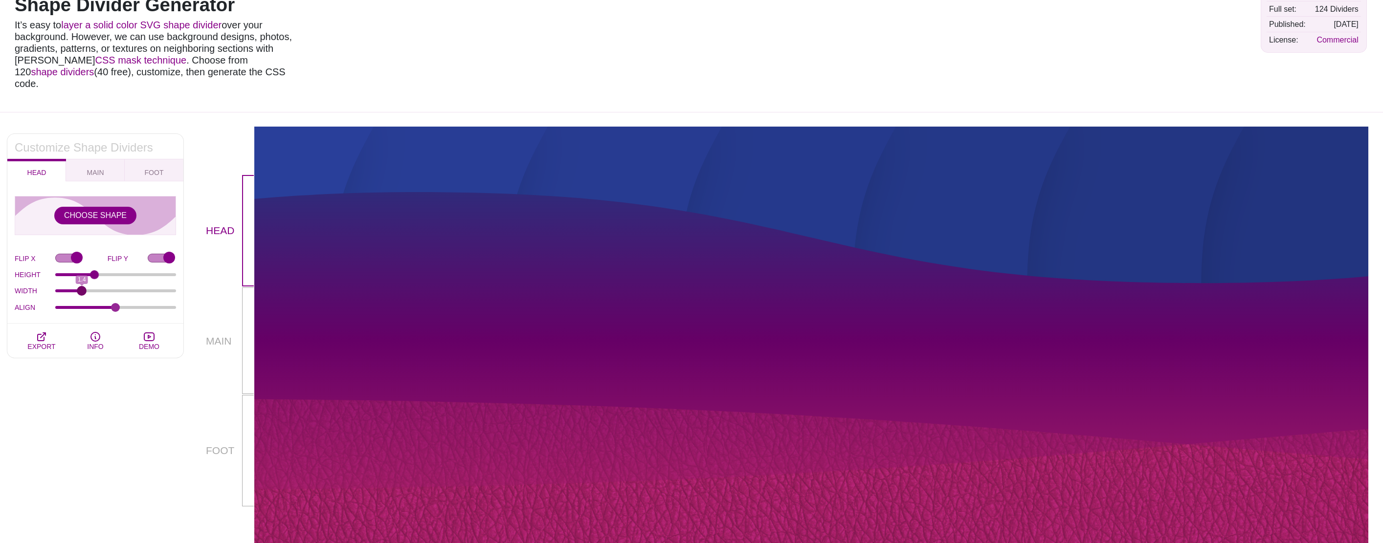
drag, startPoint x: 55, startPoint y: 278, endPoint x: 80, endPoint y: 283, distance: 24.9
type input "1.4"
click at [80, 289] on input "WIDTH" at bounding box center [115, 291] width 121 height 4
drag, startPoint x: 115, startPoint y: 295, endPoint x: 123, endPoint y: 301, distance: 9.1
type input "14"
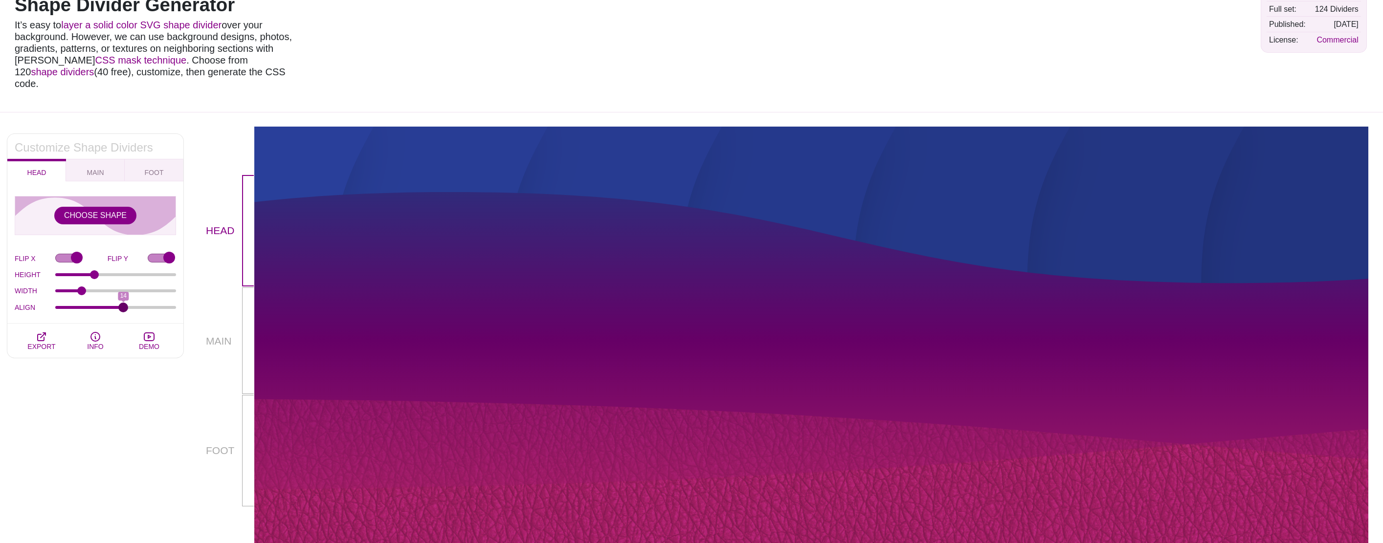
click at [123, 306] on input "ALIGN" at bounding box center [115, 308] width 121 height 4
